Goal: Task Accomplishment & Management: Manage account settings

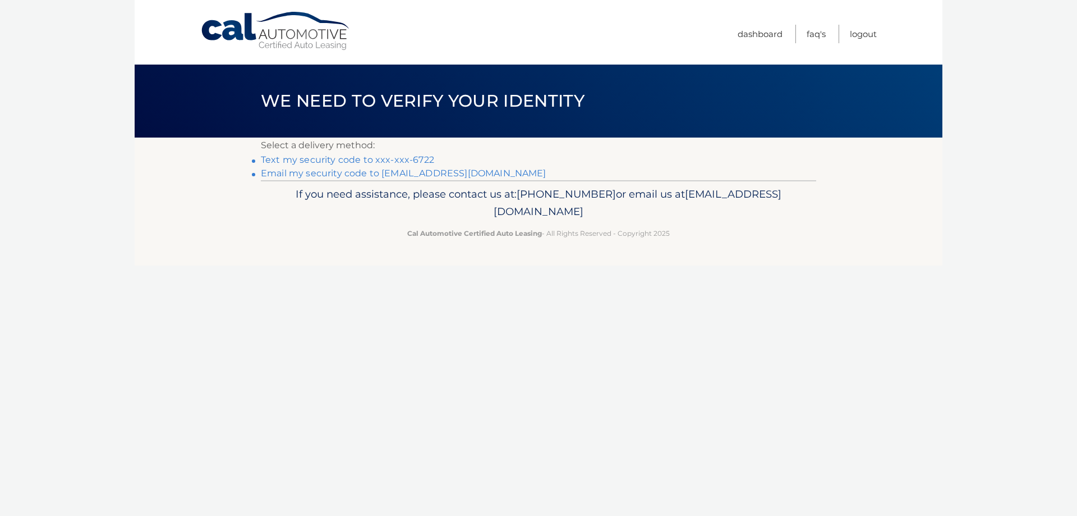
click at [372, 158] on link "Text my security code to xxx-xxx-6722" at bounding box center [347, 159] width 173 height 11
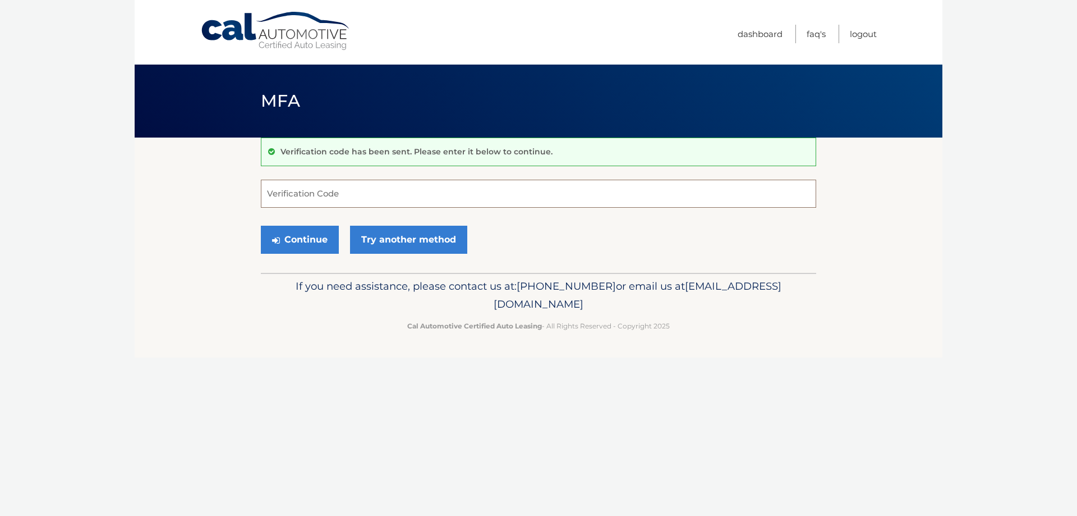
click at [382, 197] on input "Verification Code" at bounding box center [538, 194] width 555 height 28
type input "891213"
click at [320, 241] on button "Continue" at bounding box center [300, 240] width 78 height 28
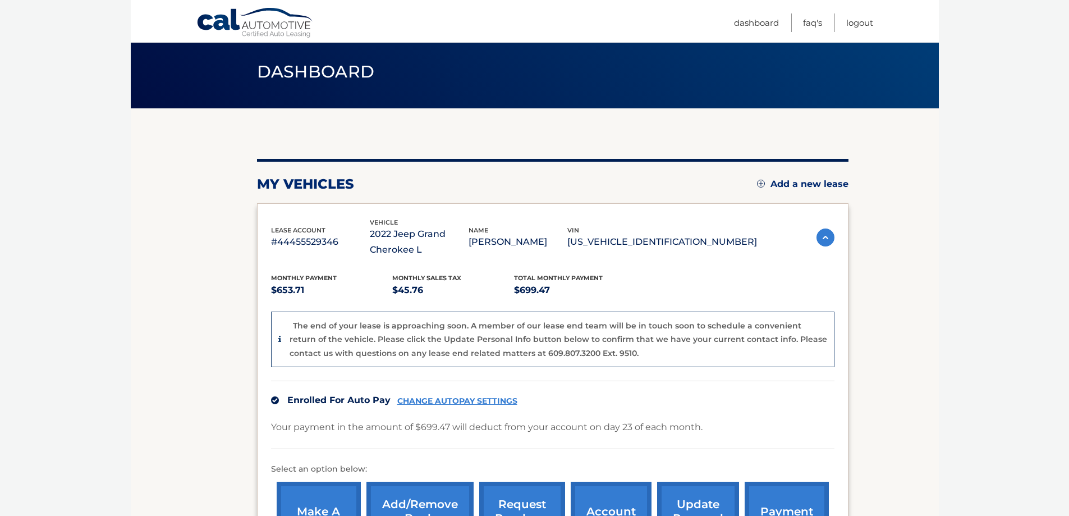
scroll to position [56, 0]
